Goal: Navigation & Orientation: Find specific page/section

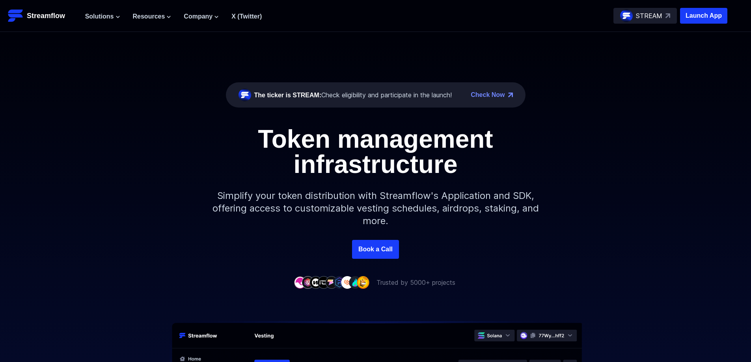
click at [115, 19] on button "Solutions" at bounding box center [102, 16] width 35 height 9
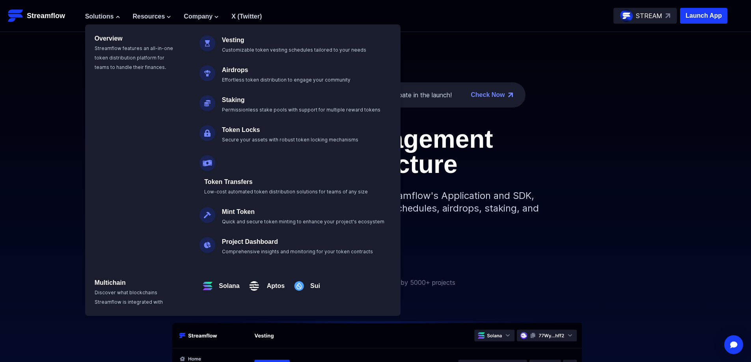
click at [69, 151] on div "Token management infrastructure Simplify your token distribution with Streamflo…" at bounding box center [375, 184] width 751 height 114
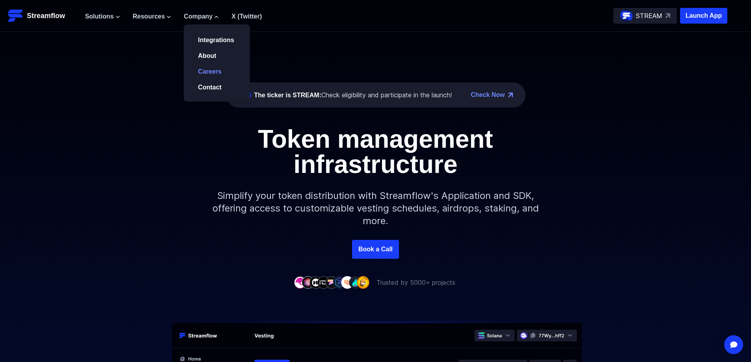
click at [217, 74] on link "Careers" at bounding box center [210, 71] width 24 height 7
